Goal: Task Accomplishment & Management: Use online tool/utility

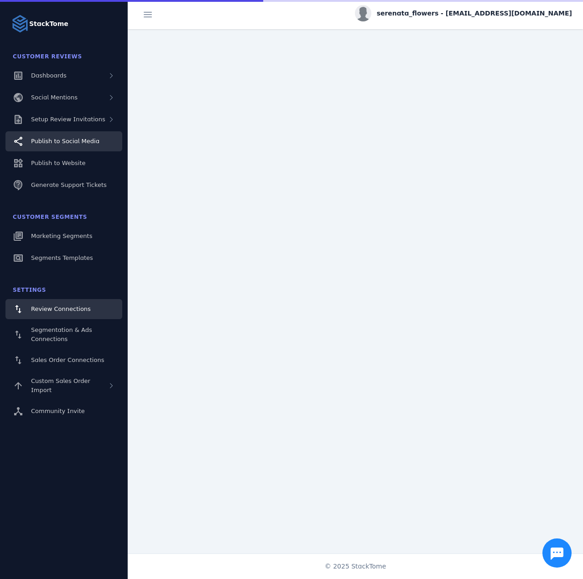
click at [88, 145] on div "Publish to Social Media" at bounding box center [65, 141] width 68 height 9
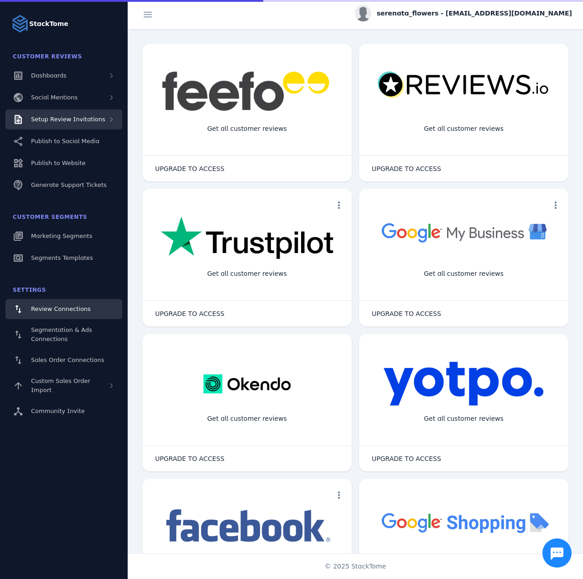
click at [86, 121] on span "Setup Review Invitations" at bounding box center [68, 119] width 74 height 7
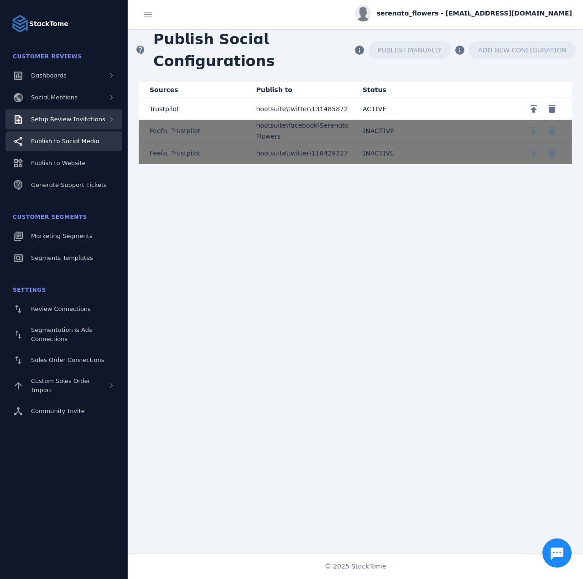
click at [68, 122] on span "Setup Review Invitations" at bounding box center [68, 119] width 74 height 7
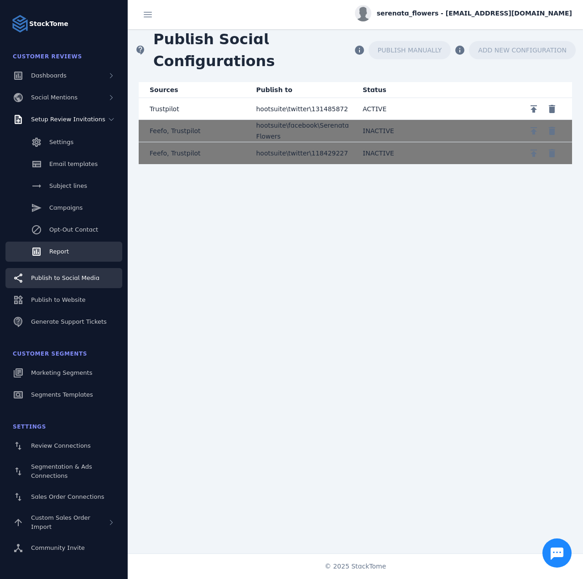
click at [56, 249] on span "Report" at bounding box center [59, 251] width 20 height 7
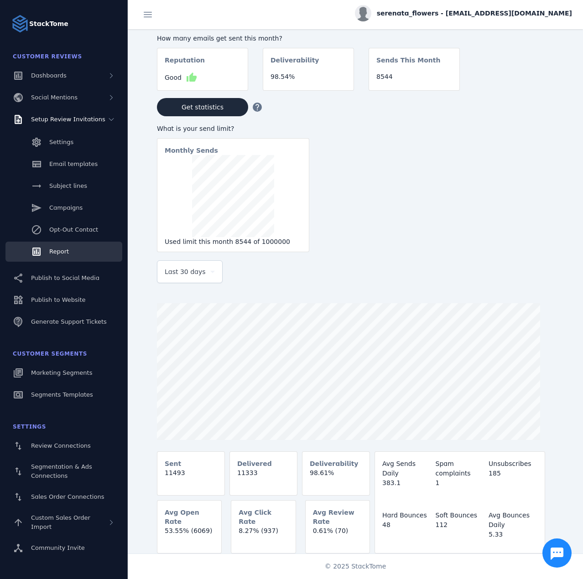
click at [182, 280] on div "Last 30 days" at bounding box center [190, 272] width 50 height 22
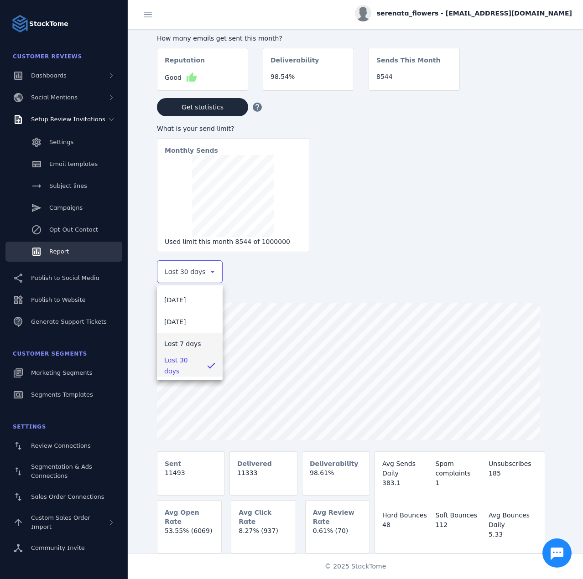
click at [193, 348] on span "Last 7 days" at bounding box center [182, 343] width 37 height 11
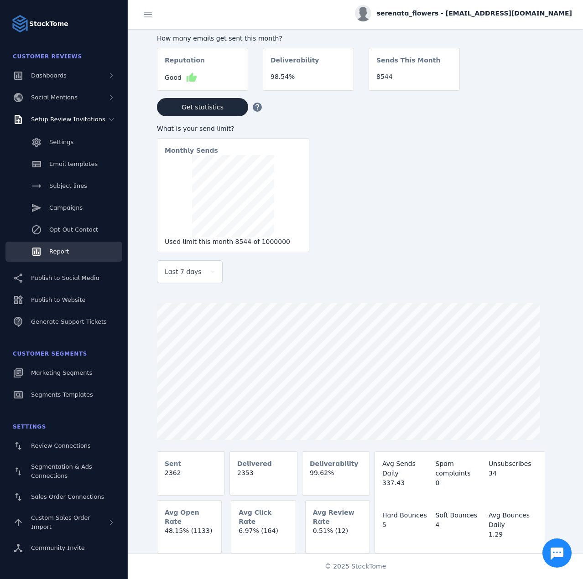
click at [509, 7] on div "serenata_flowers - cs_sf@stacktome.com" at bounding box center [463, 13] width 217 height 16
click at [534, 86] on span "Sign out" at bounding box center [543, 88] width 26 height 11
